Goal: Task Accomplishment & Management: Complete application form

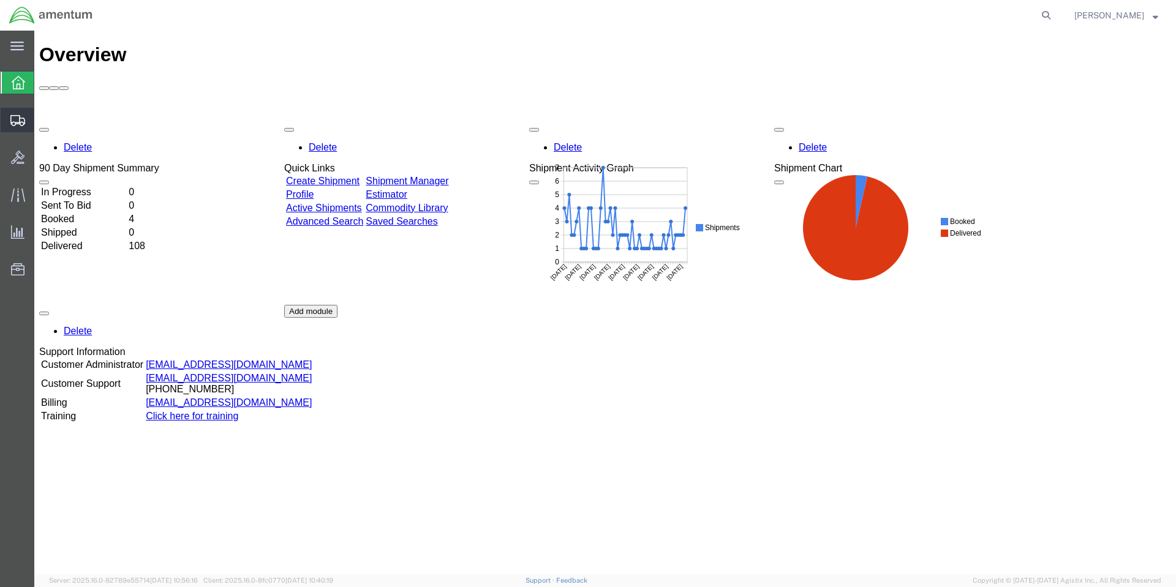
click at [0, 0] on span "Create Shipment" at bounding box center [0, 0] width 0 height 0
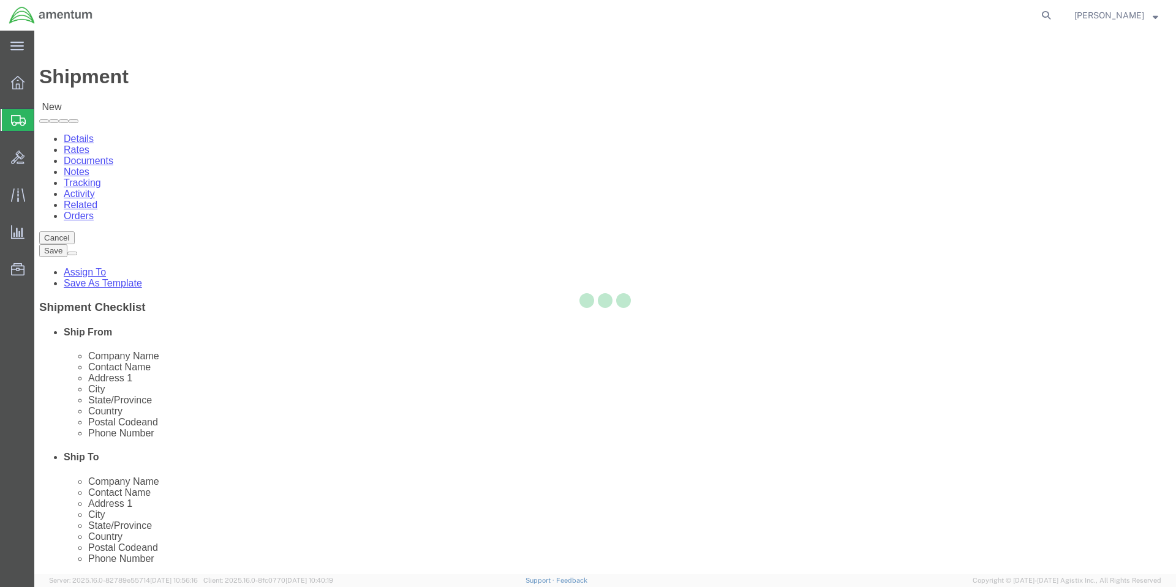
select select
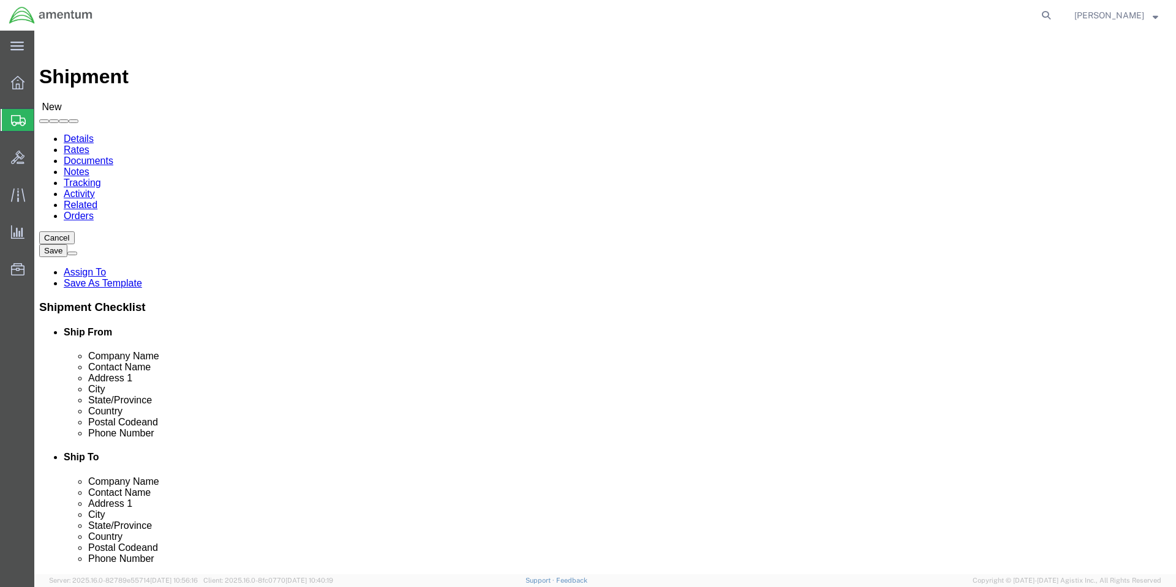
select select "MYPROFILE"
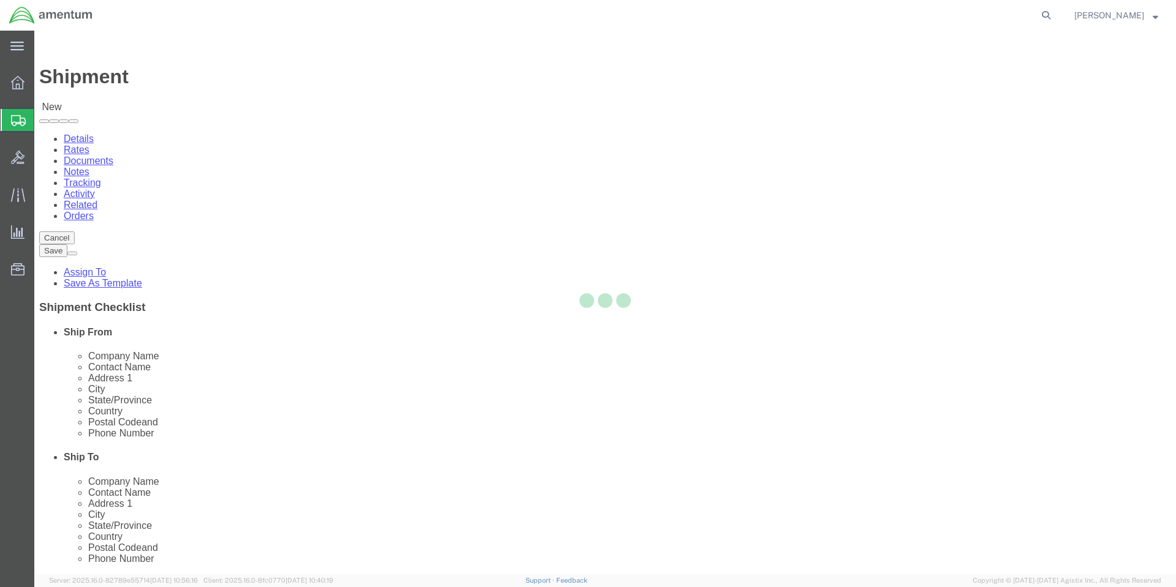
select select "CA"
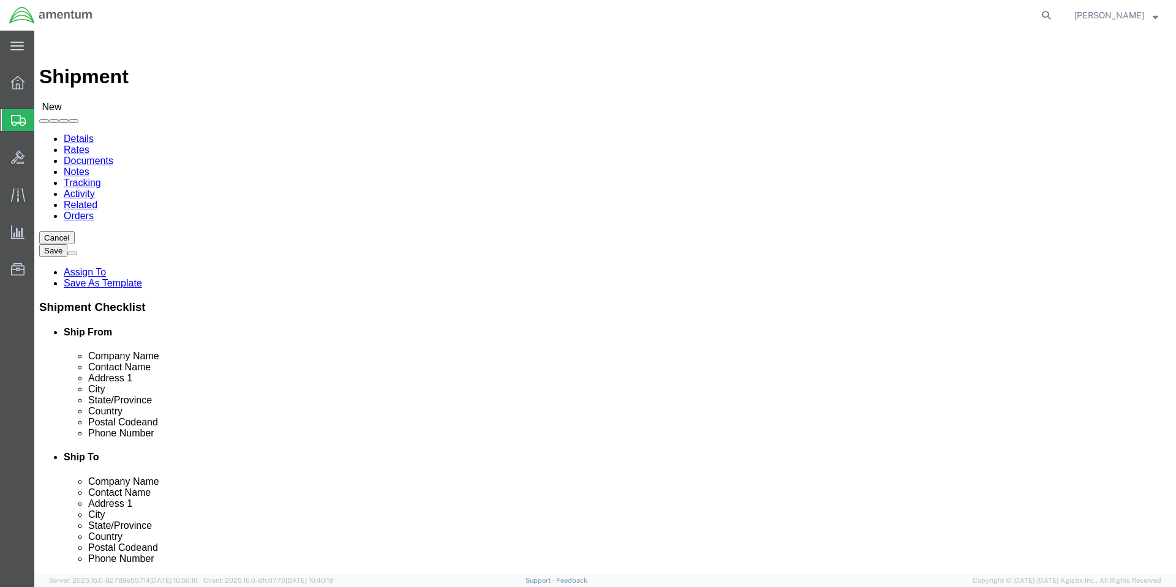
click input "text"
type input "colby"
click p "- Amentum Services, Inc. - ([PERSON_NAME]) [STREET_ADDRESS], [GEOGRAPHIC_DATA] …"
select select "WA"
drag, startPoint x: 660, startPoint y: 249, endPoint x: 580, endPoint y: 249, distance: 80.2
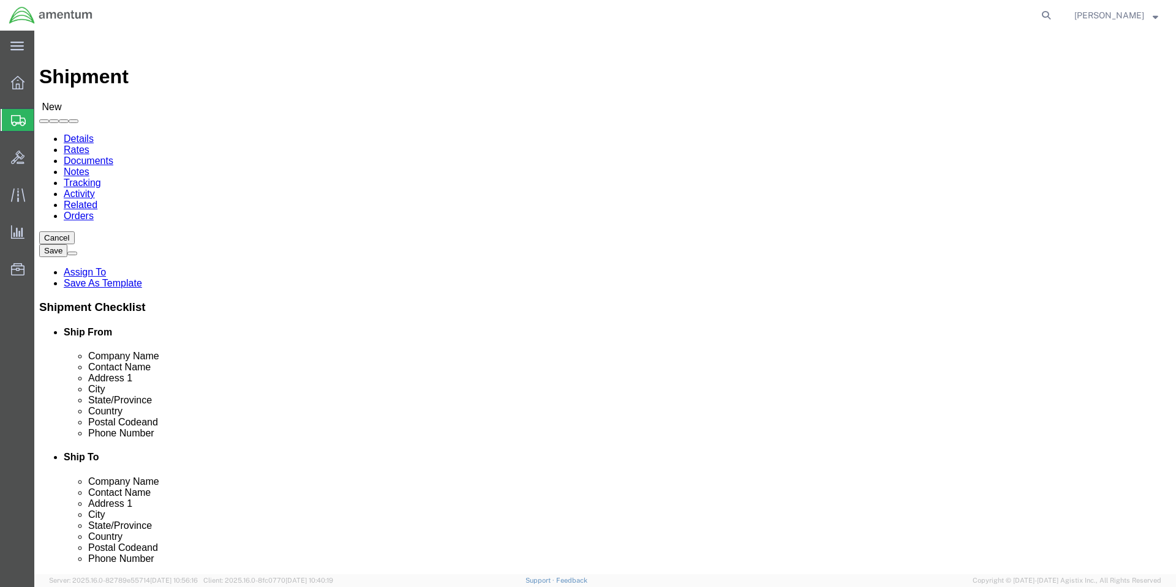
click div "Contact Name [PERSON_NAME]"
type input "[PERSON_NAME]"
type input "Amentum"
click div "Location My Profile Location [PHONE_NUMBER] [PHONE_NUMBER] [PHONE_NUMBER] [PHON…"
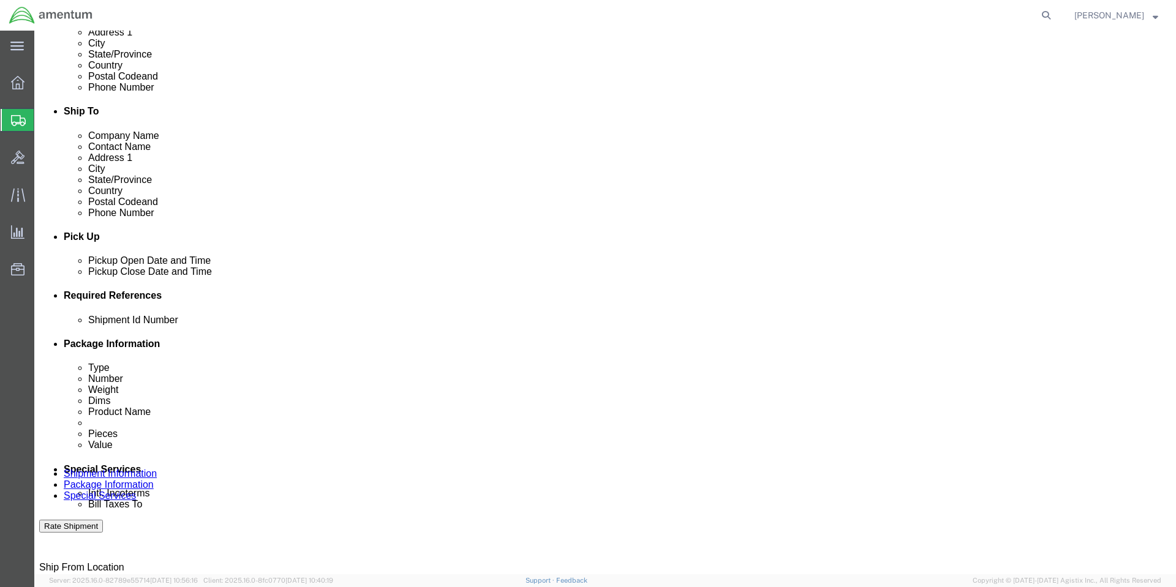
scroll to position [367, 0]
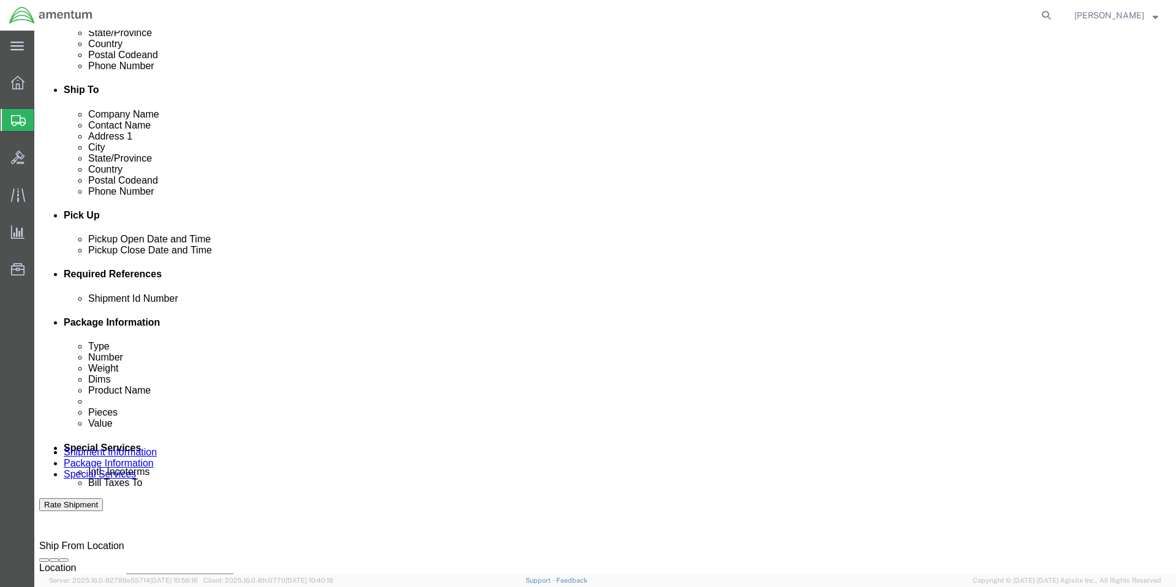
click button "Add reference"
click input "text"
type input "1"
select select "PURCHORD"
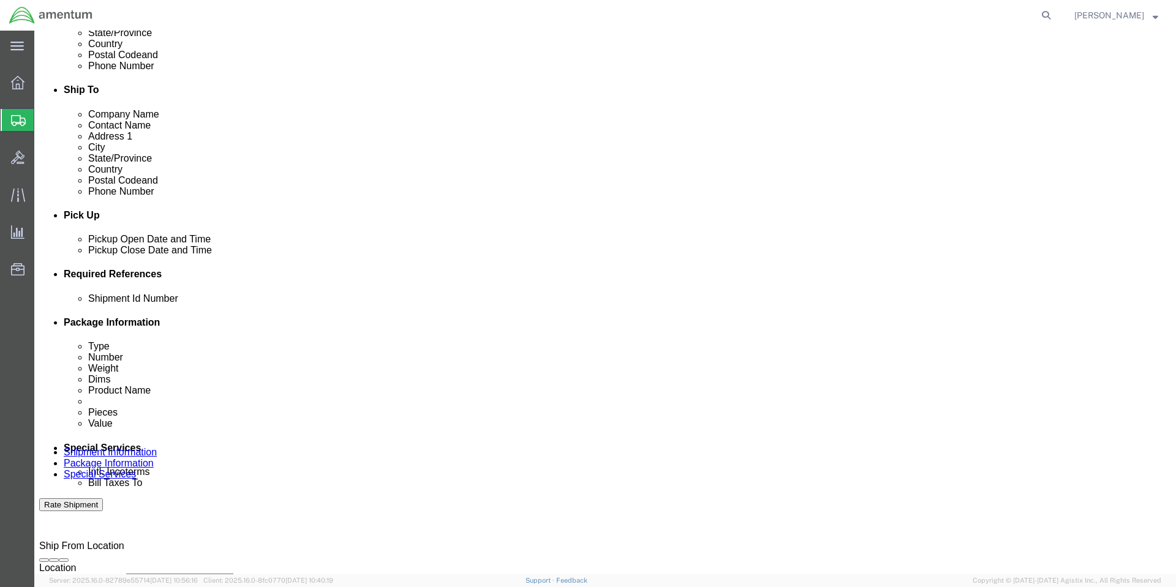
type input "HMMS: 84694"
select select "CUSTREF"
type input "8010015751329"
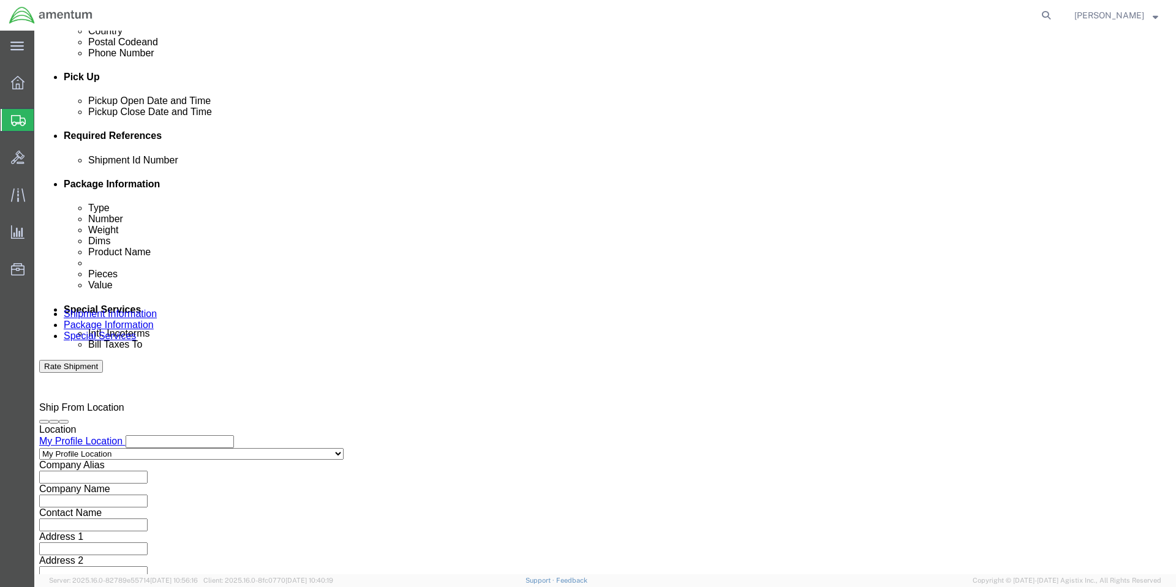
scroll to position [508, 0]
click button "Continue"
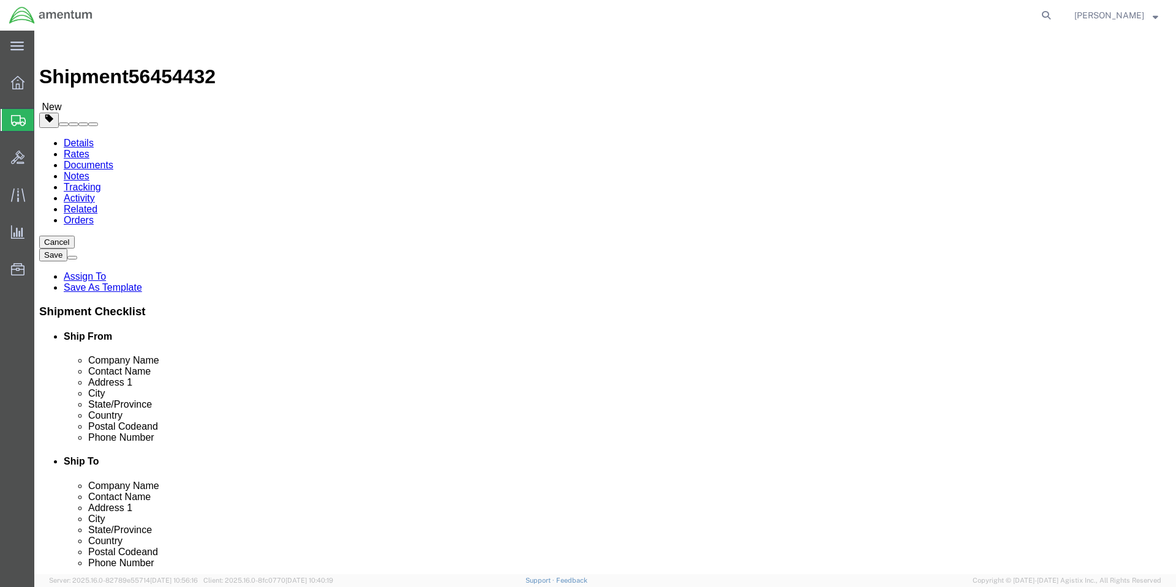
click select "Select BCK Boxes Bale(s) Basket(s) Bolt(s) Bottle(s) Buckets Bulk Bundle(s) Can…"
select select "YRPK"
click select "Select BCK Boxes Bale(s) Basket(s) Bolt(s) Bottle(s) Buckets Bulk Bundle(s) Can…"
click input "text"
type input "12"
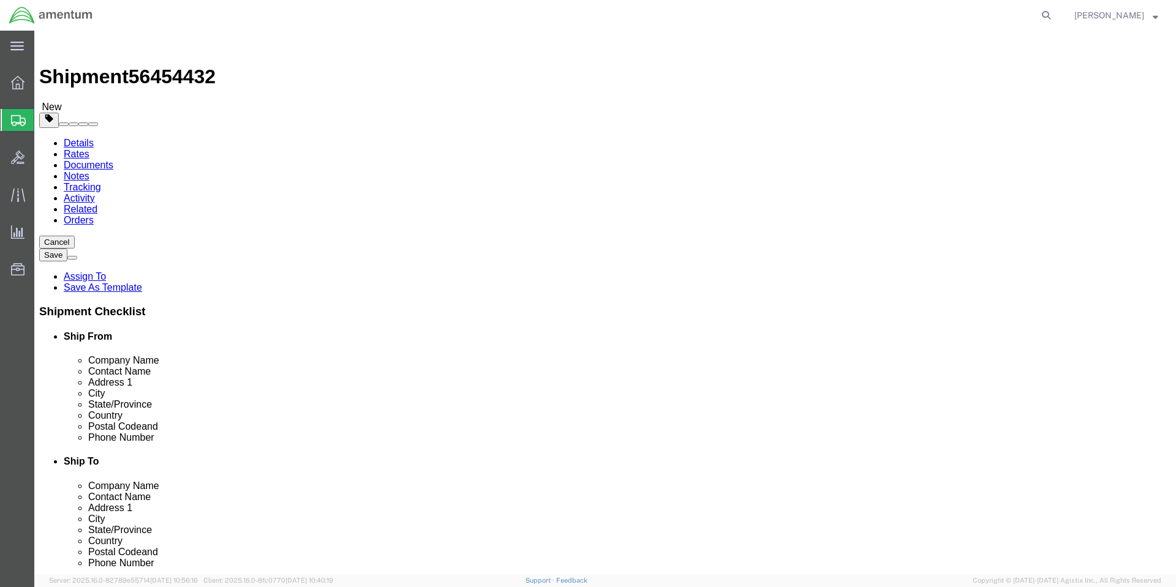
type input "12"
type input "17"
click link "Add Content"
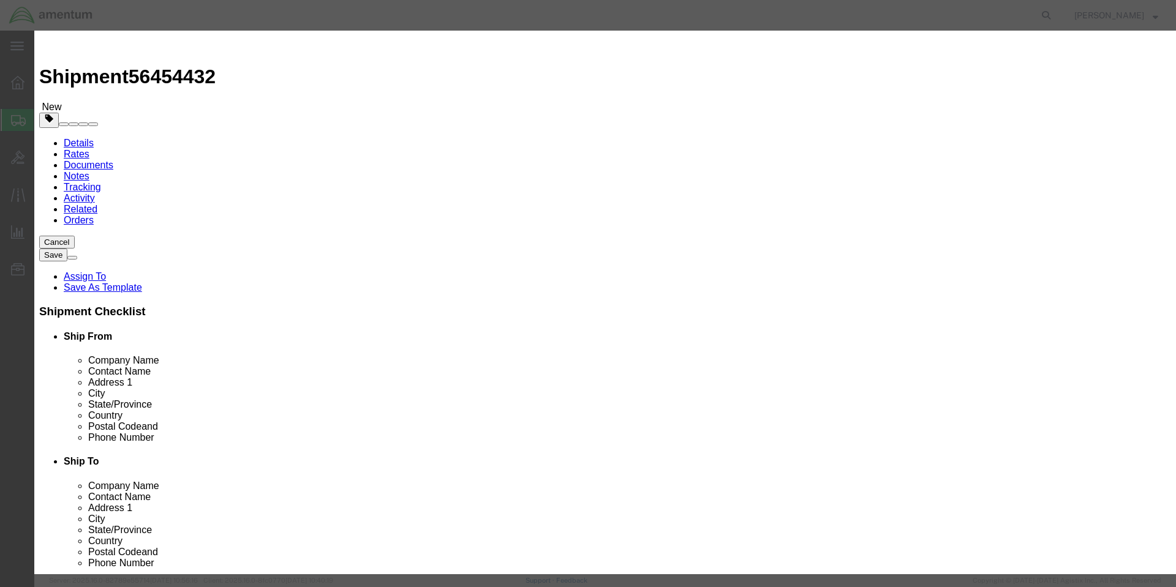
click input "text"
paste input "MIL-PRF-85285 TY1CLH"
type input "M"
type input "A31140APX-SC6"
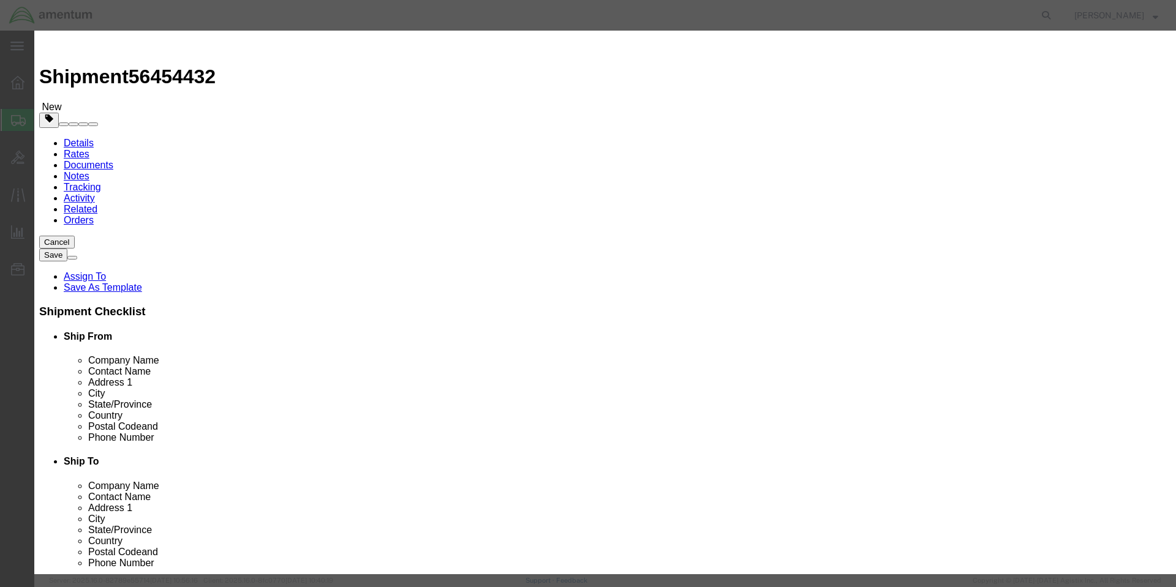
click textarea
paste textarea "POLYURETHANE COATING, FLAT GRAY 36320, 1BOX=6EA, 6OZ, EA"
click textarea "POLYURETHANE COATING, FLAT GRAY 36320, 1BOX=6EA, 6OZ"
type textarea "POLYURETHANE COATING, FLAT GRAY 36320, 6OZ"
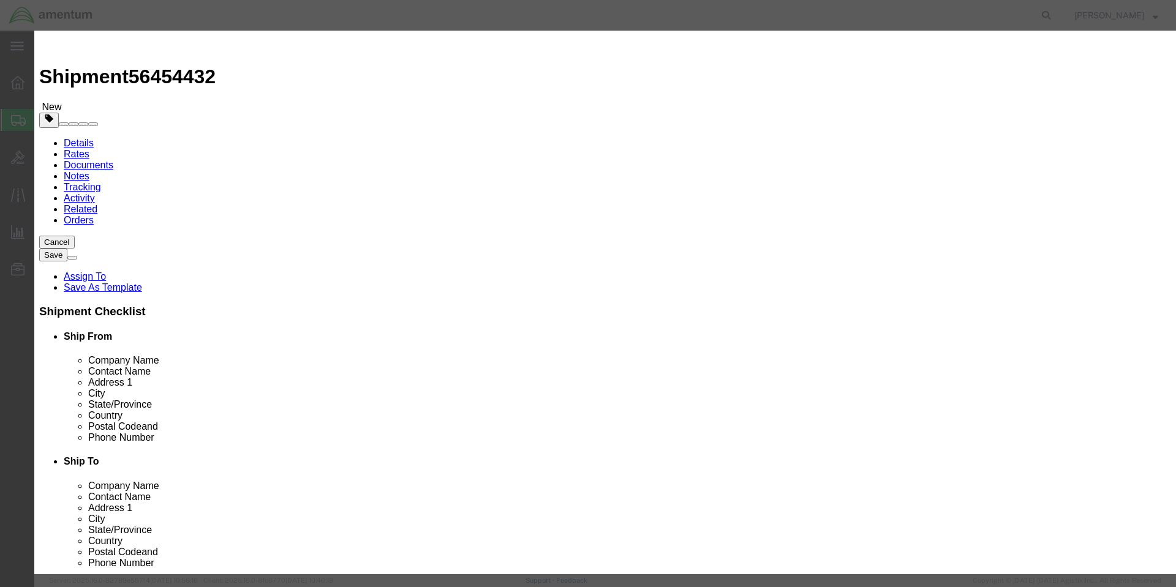
click input "0"
type input "24"
click div "Product Name A31140APX-SC6 A31140"
click input "text"
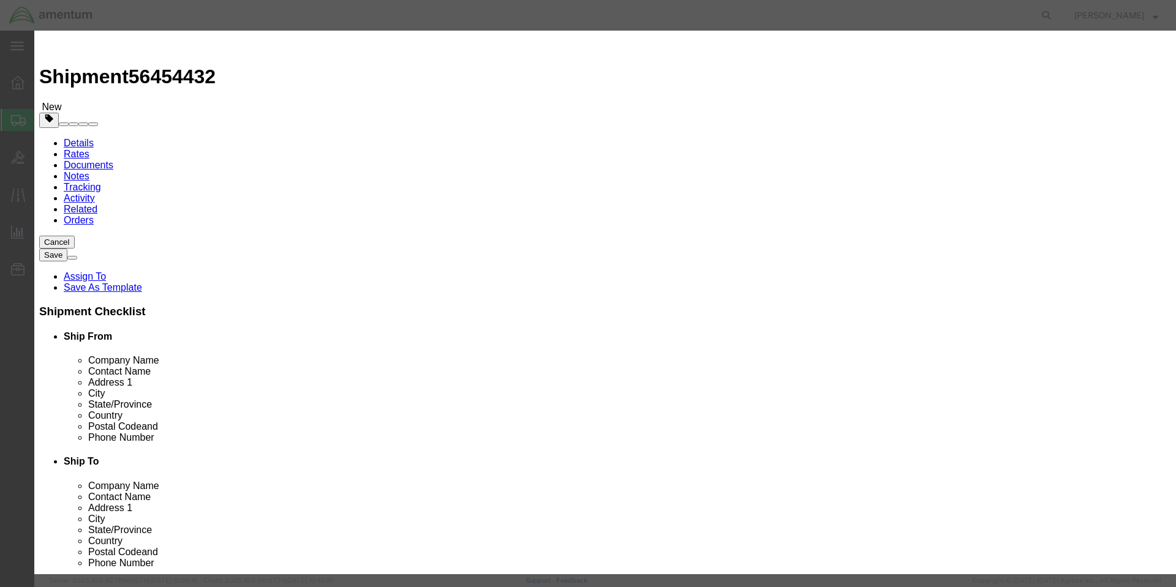
type input "2184"
click button "Save & Close"
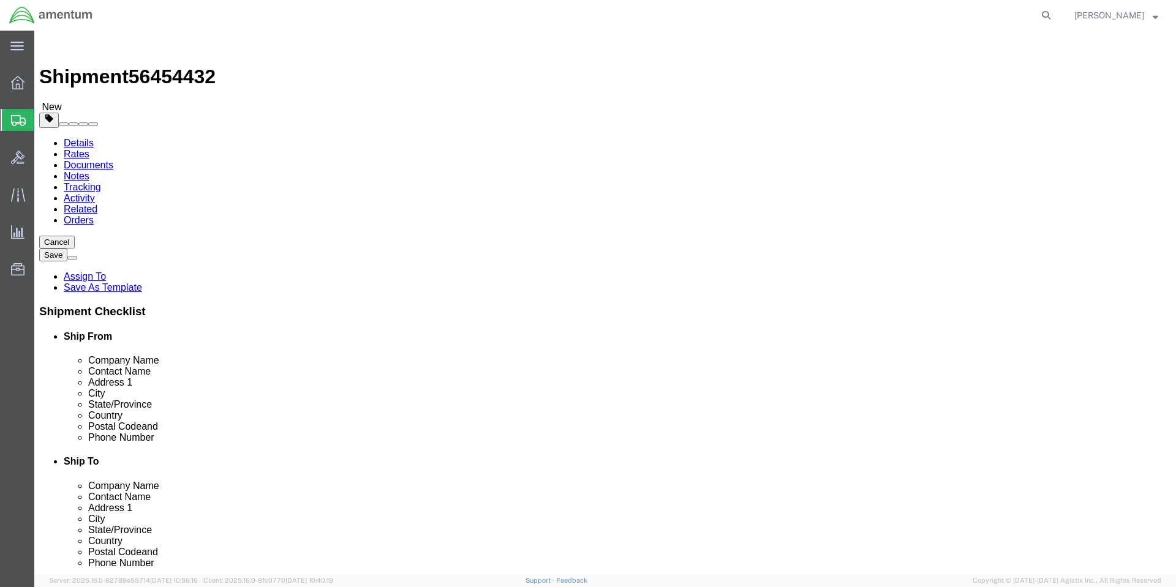
click div "Package Content # 1 1 x Your Packaging Package Type Select BCK Boxes Bale(s) Ba…"
click dd "2184.00 USD"
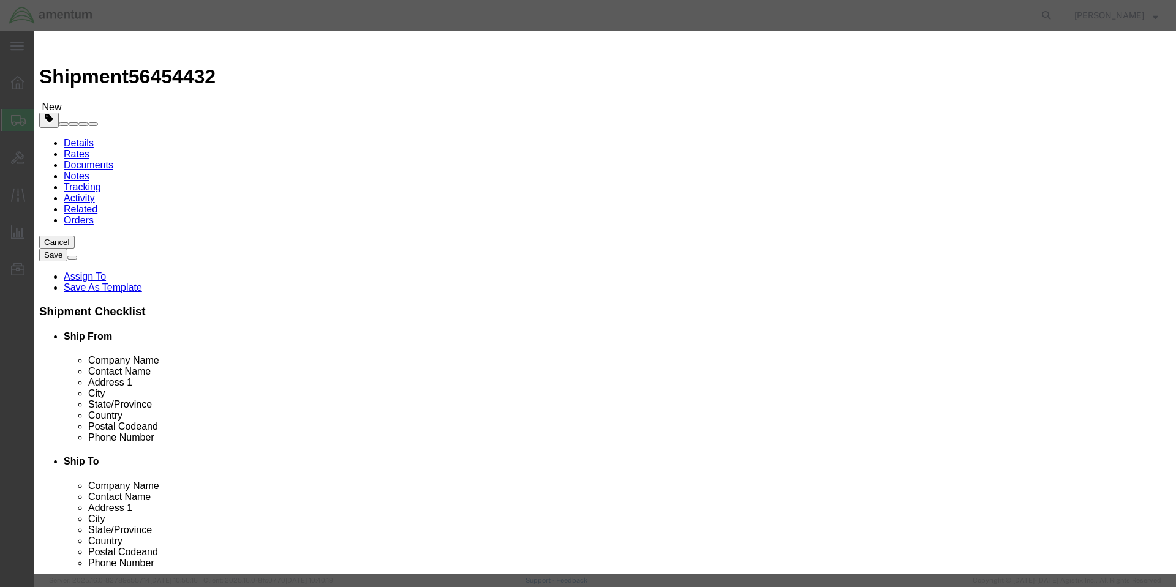
drag, startPoint x: 407, startPoint y: 141, endPoint x: 278, endPoint y: 141, distance: 128.6
click div "Total Value 2184.00 Select ADP AED AFN ALL AMD AOA ARS ATS AUD AWG AZN BAM BBD …"
type input "364"
click label
click input "checkbox"
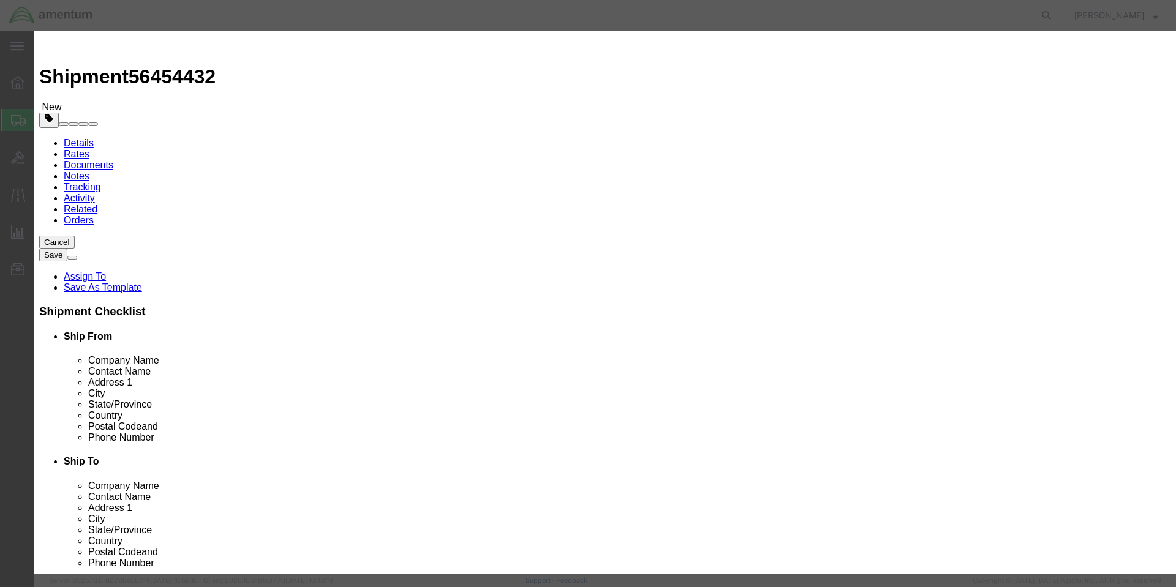
click input "checkbox"
checkbox input "false"
click button "Save & Close"
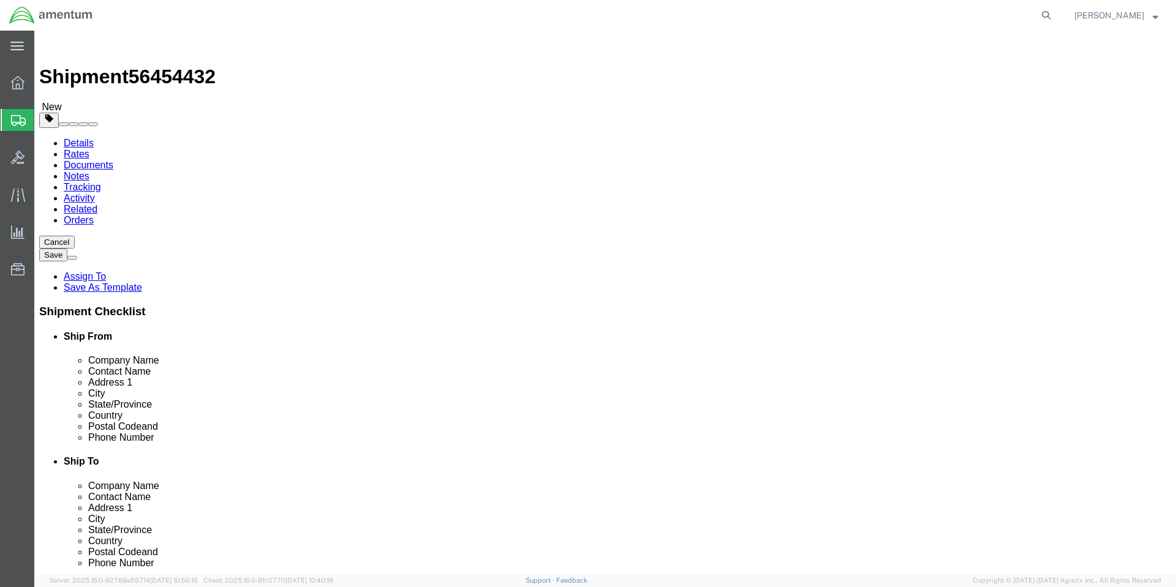
click button "Continue"
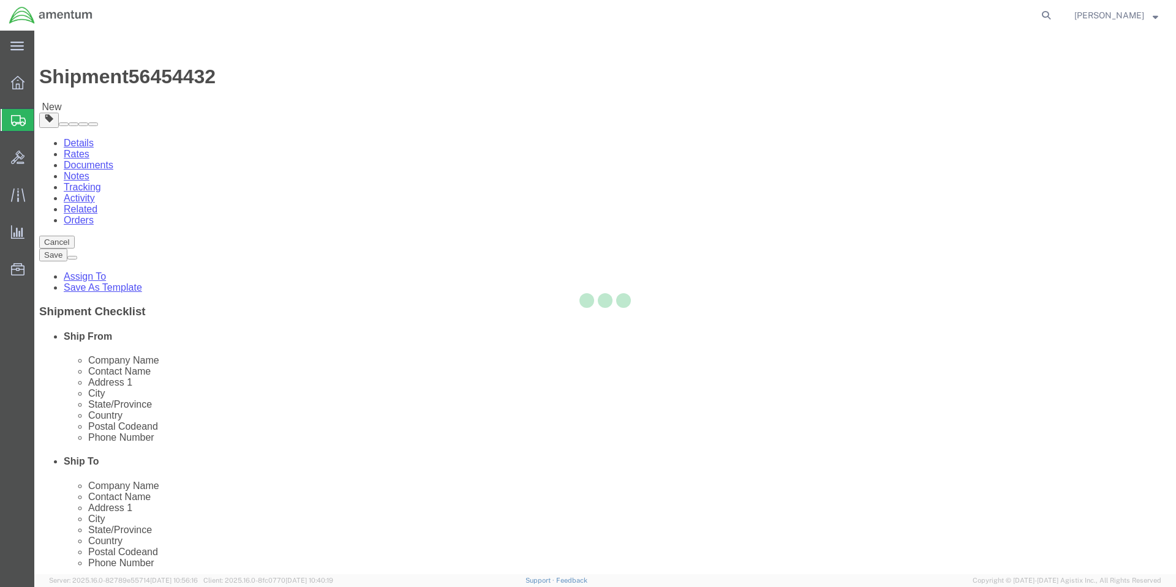
select select
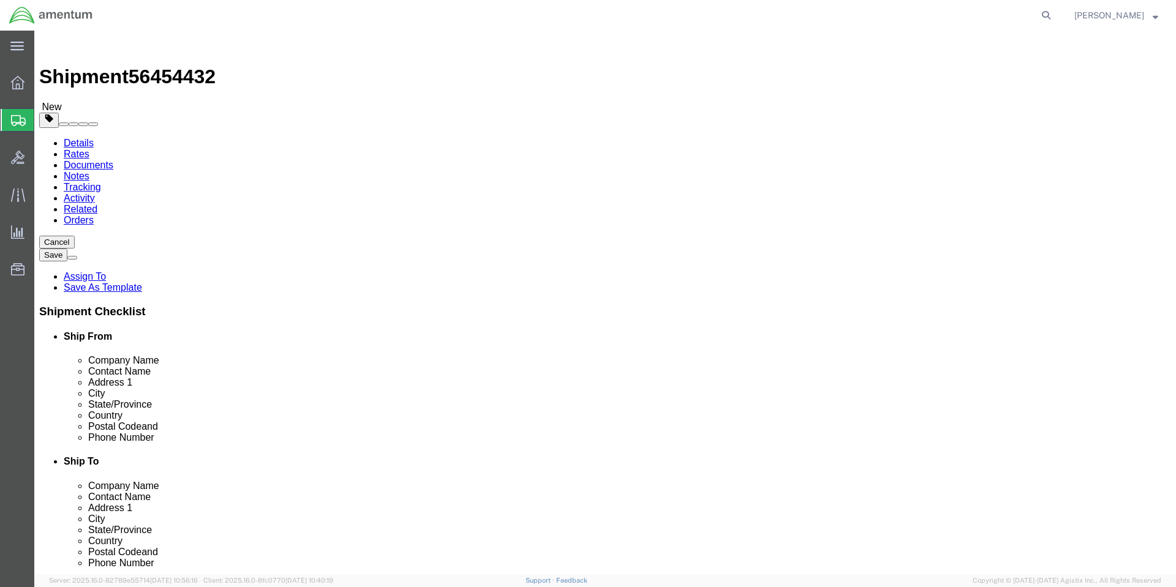
click div "Hold at Location"
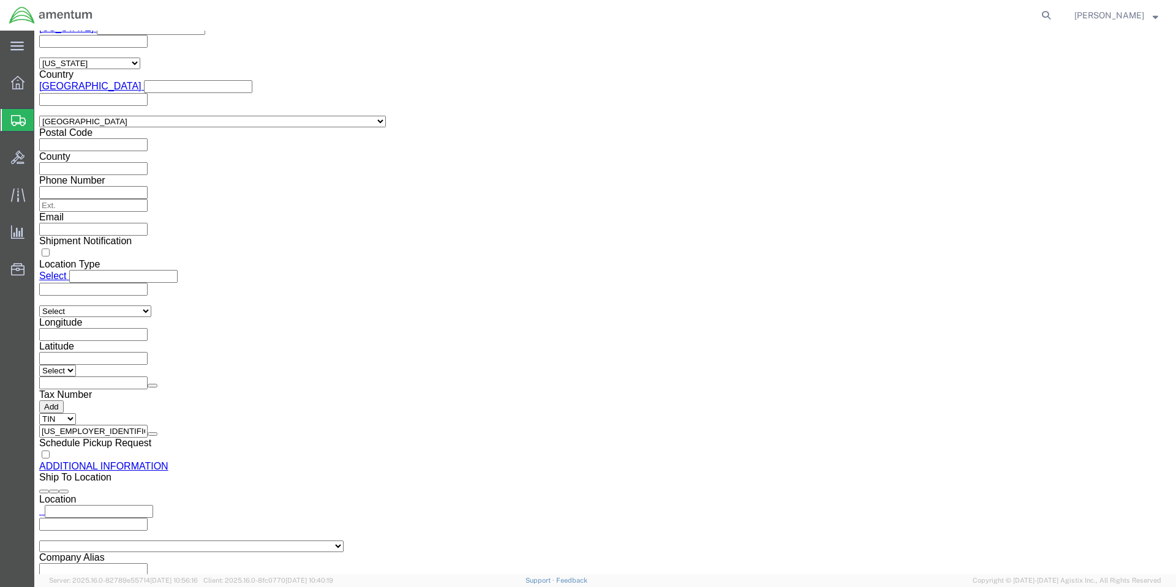
scroll to position [1041, 0]
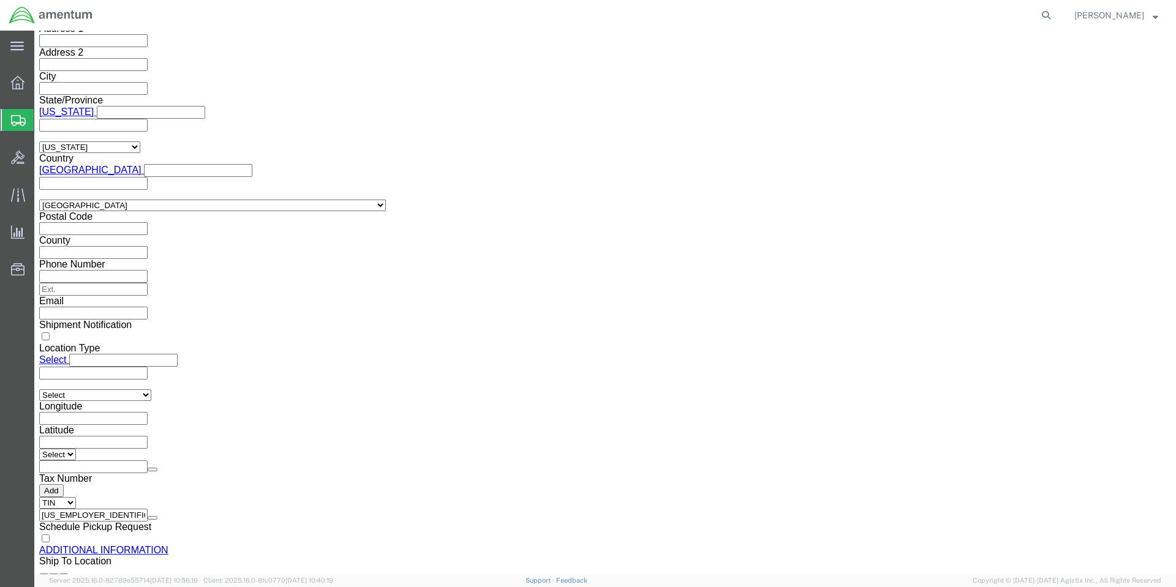
click button "Upload"
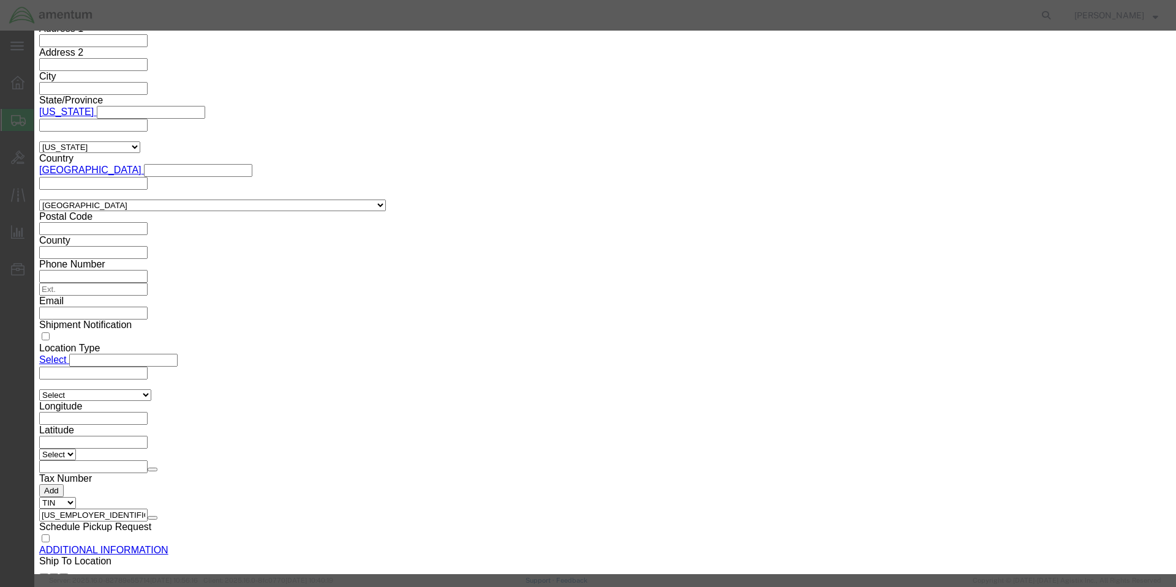
click button "Browse"
type input "C:\fakepath\8010015751329-SDS.pdf"
click button "Upload"
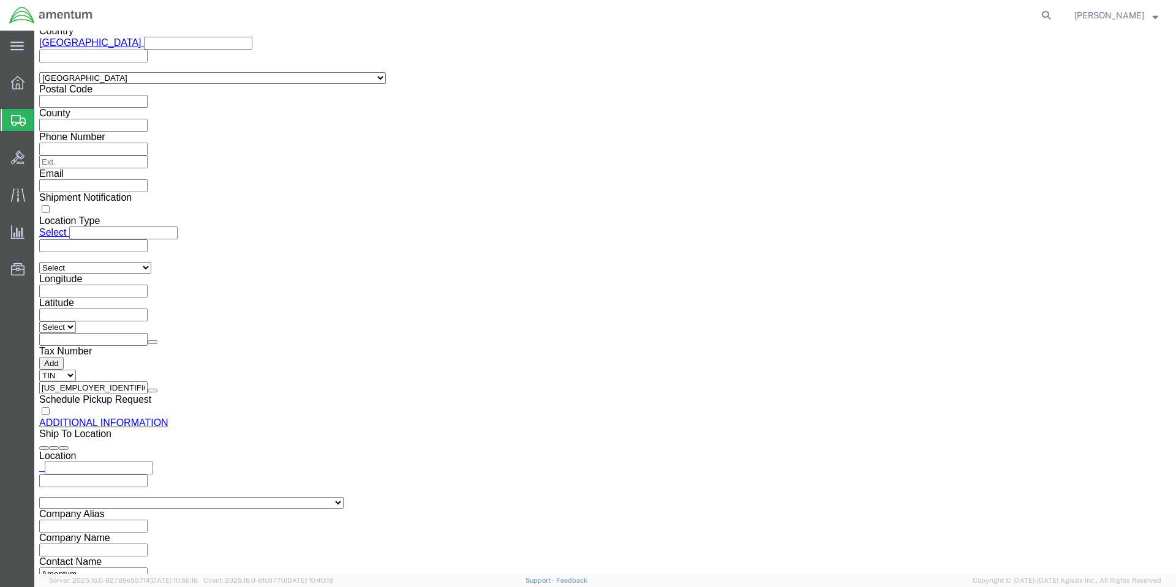
scroll to position [1179, 0]
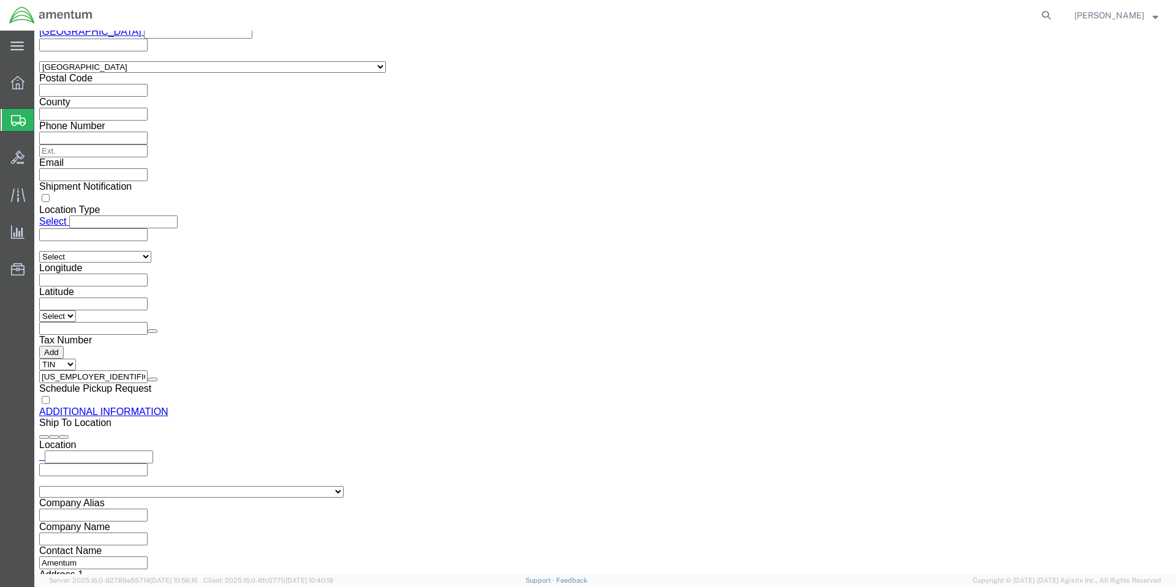
click button "Rate Shipment"
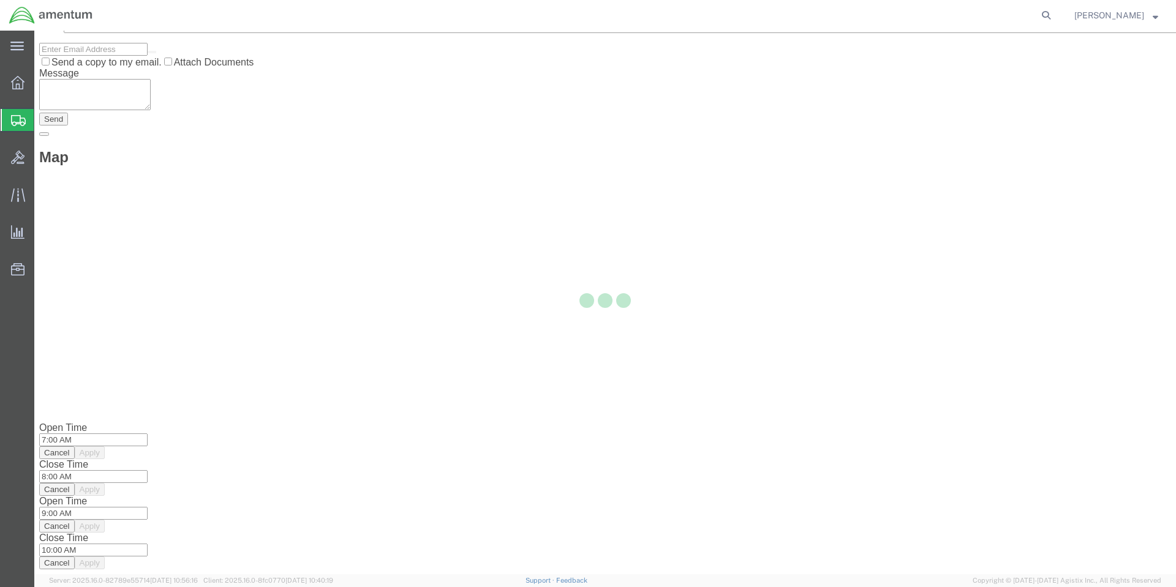
scroll to position [0, 0]
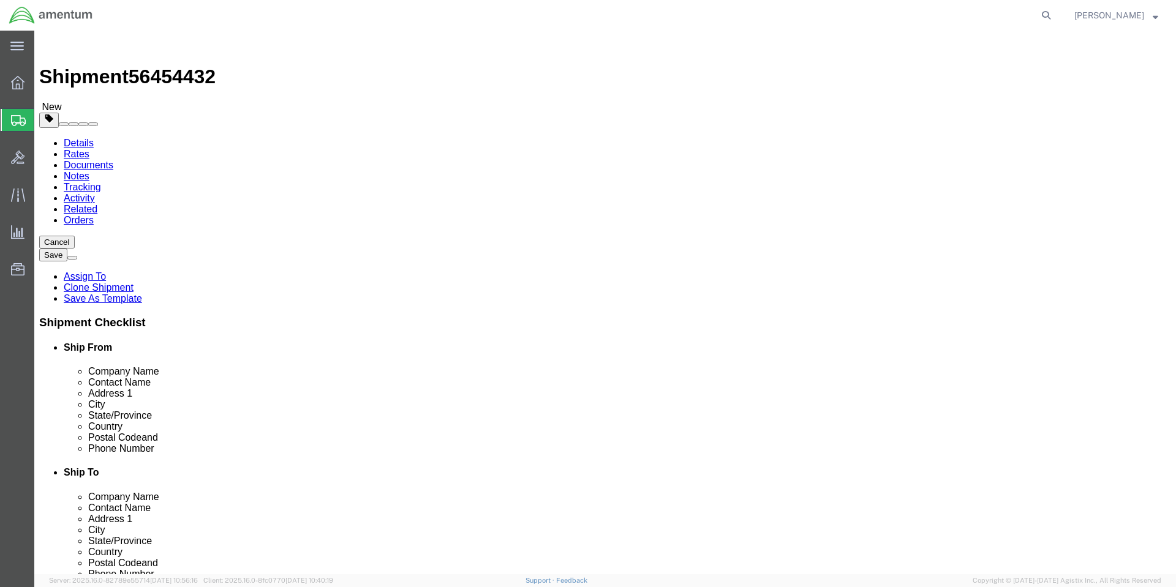
click at [69, 138] on link "Details" at bounding box center [79, 143] width 30 height 10
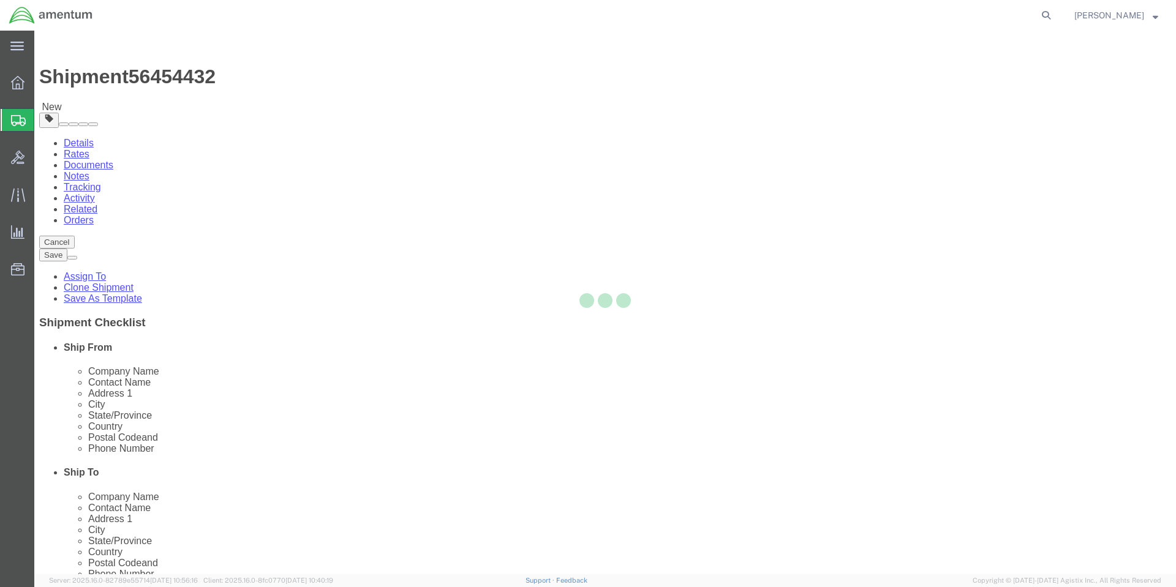
select select "56414"
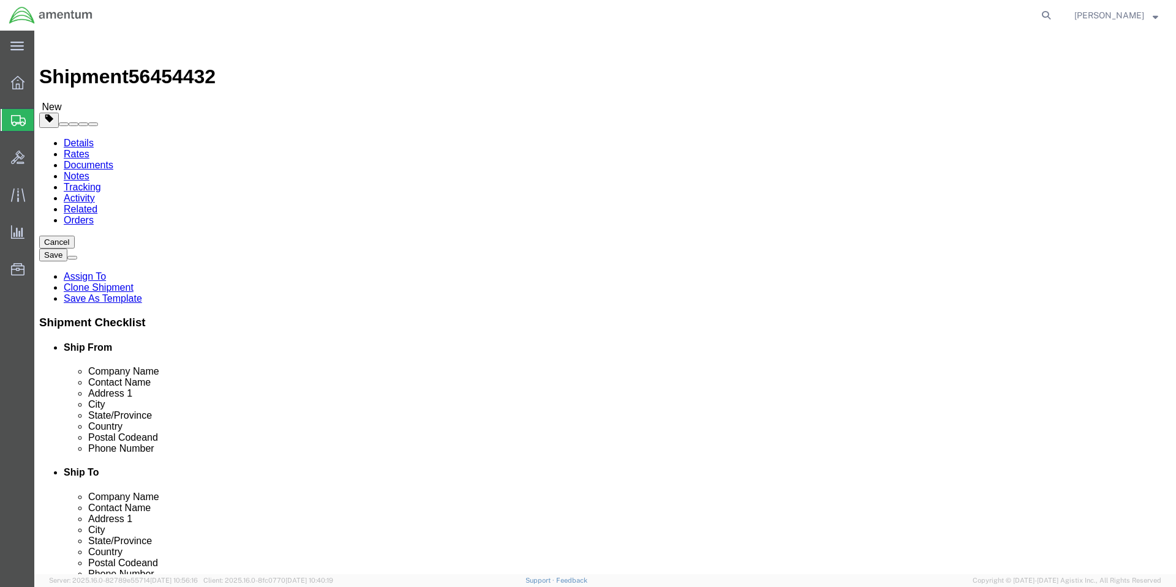
click button "Rate Shipment"
